Goal: Task Accomplishment & Management: Use online tool/utility

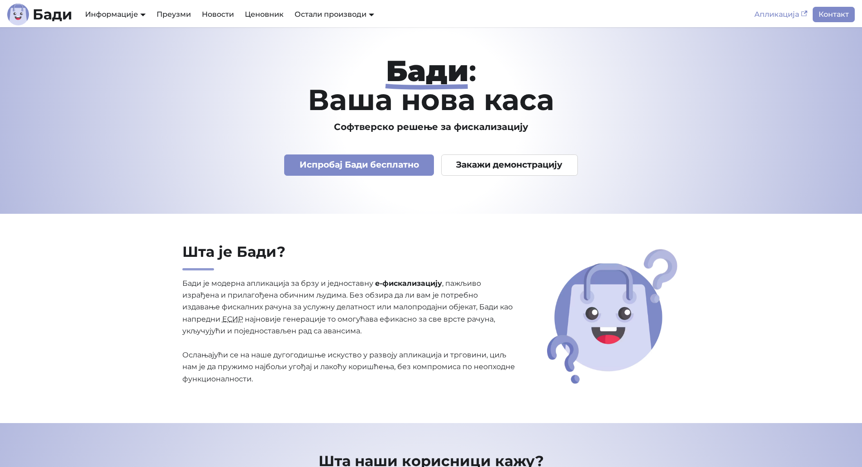
click at [783, 14] on link "Апликација" at bounding box center [781, 14] width 64 height 15
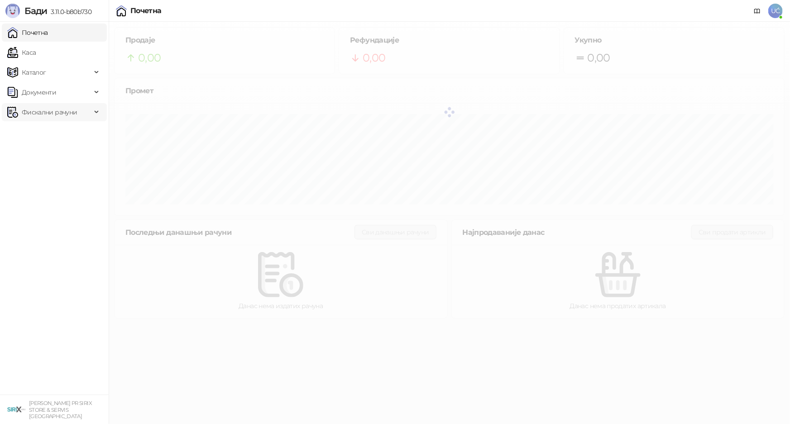
click at [72, 115] on span "Фискални рачуни" at bounding box center [49, 112] width 55 height 18
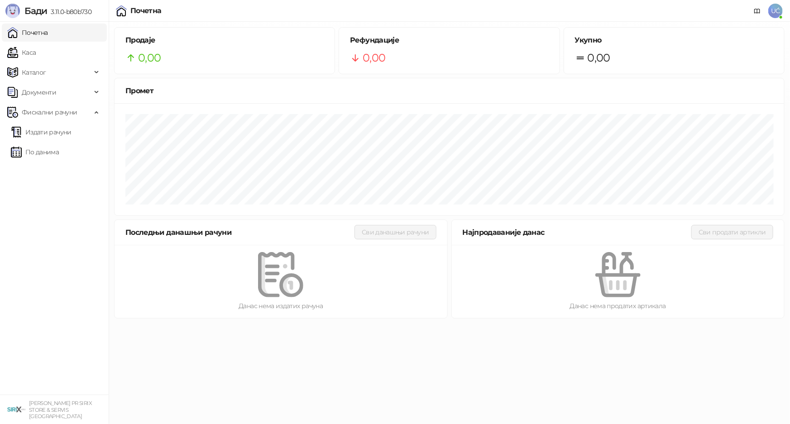
drag, startPoint x: 76, startPoint y: 145, endPoint x: 108, endPoint y: 142, distance: 31.8
click at [59, 145] on link "По данима" at bounding box center [35, 152] width 48 height 18
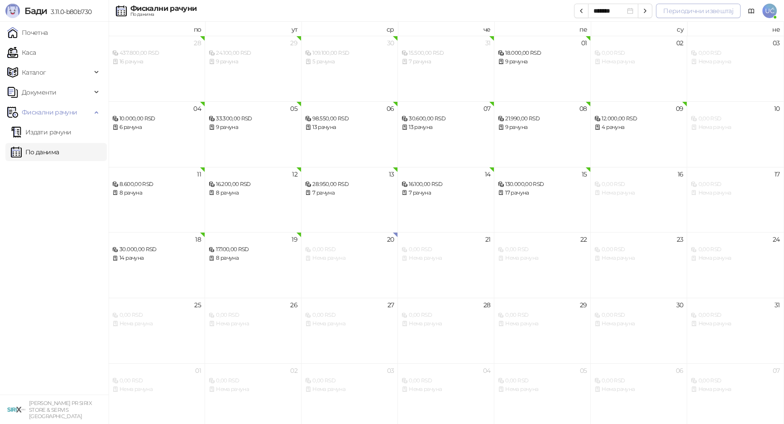
click at [669, 11] on button "Периодични извештај" at bounding box center [698, 11] width 85 height 14
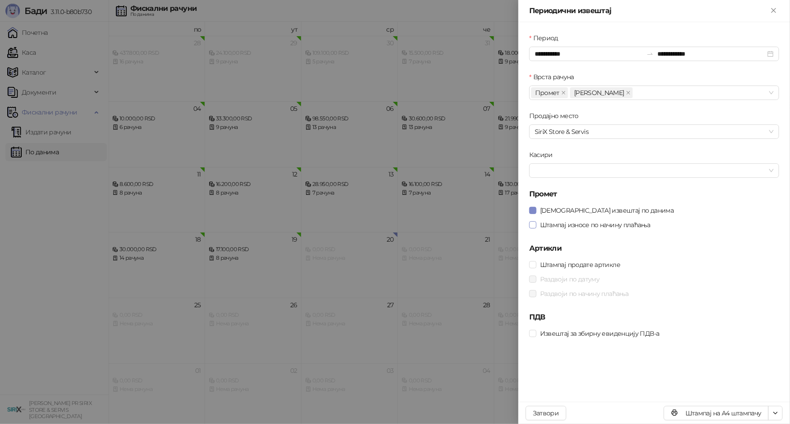
click at [583, 220] on span "Штампај износе по начину плаћања" at bounding box center [595, 225] width 118 height 10
click at [587, 212] on span "Штампај извештај по данима" at bounding box center [606, 211] width 141 height 10
click at [725, 412] on button "Штампај на А4 штампачу" at bounding box center [716, 413] width 105 height 14
click at [390, 294] on div at bounding box center [395, 212] width 790 height 424
